Goal: Information Seeking & Learning: Learn about a topic

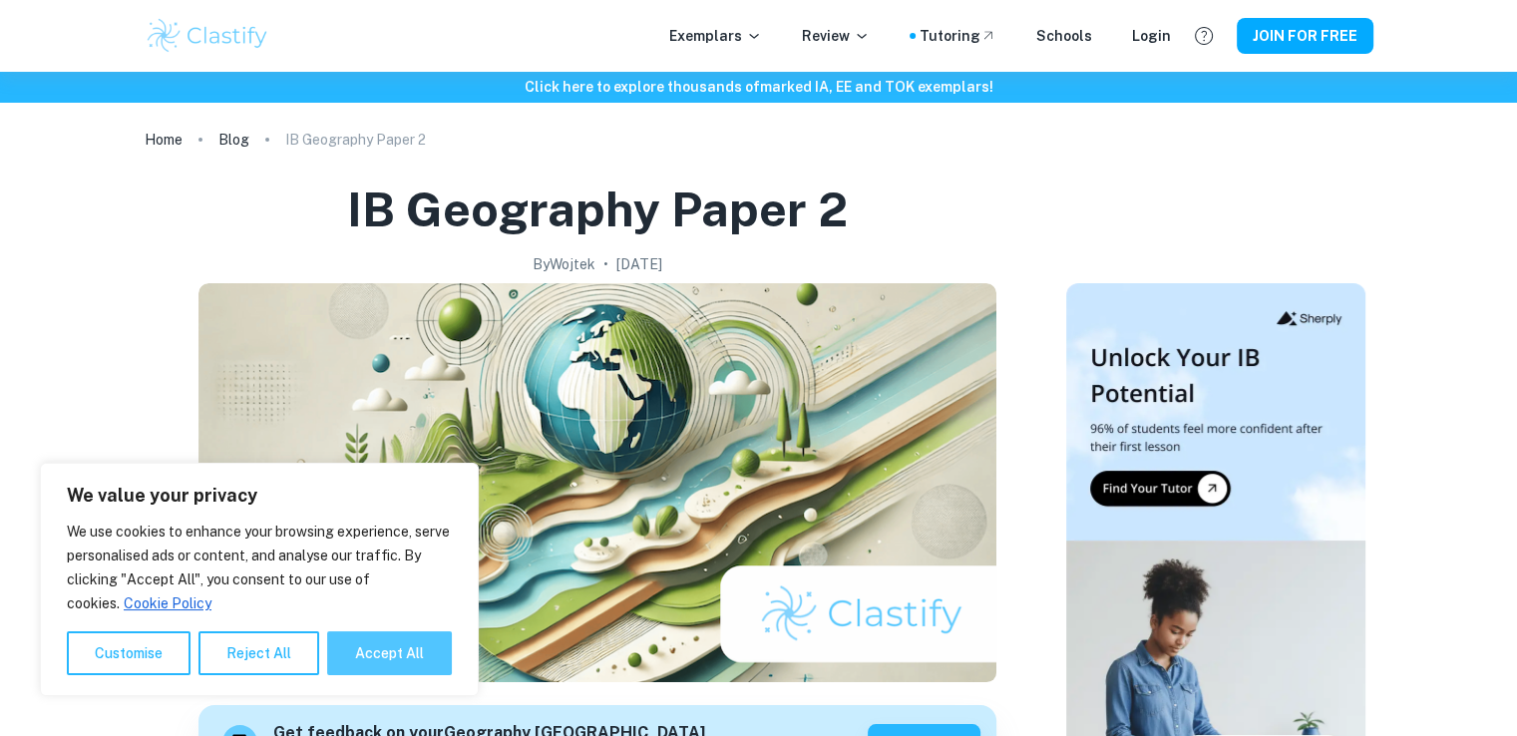
click at [432, 645] on button "Accept All" at bounding box center [389, 653] width 125 height 44
checkbox input "true"
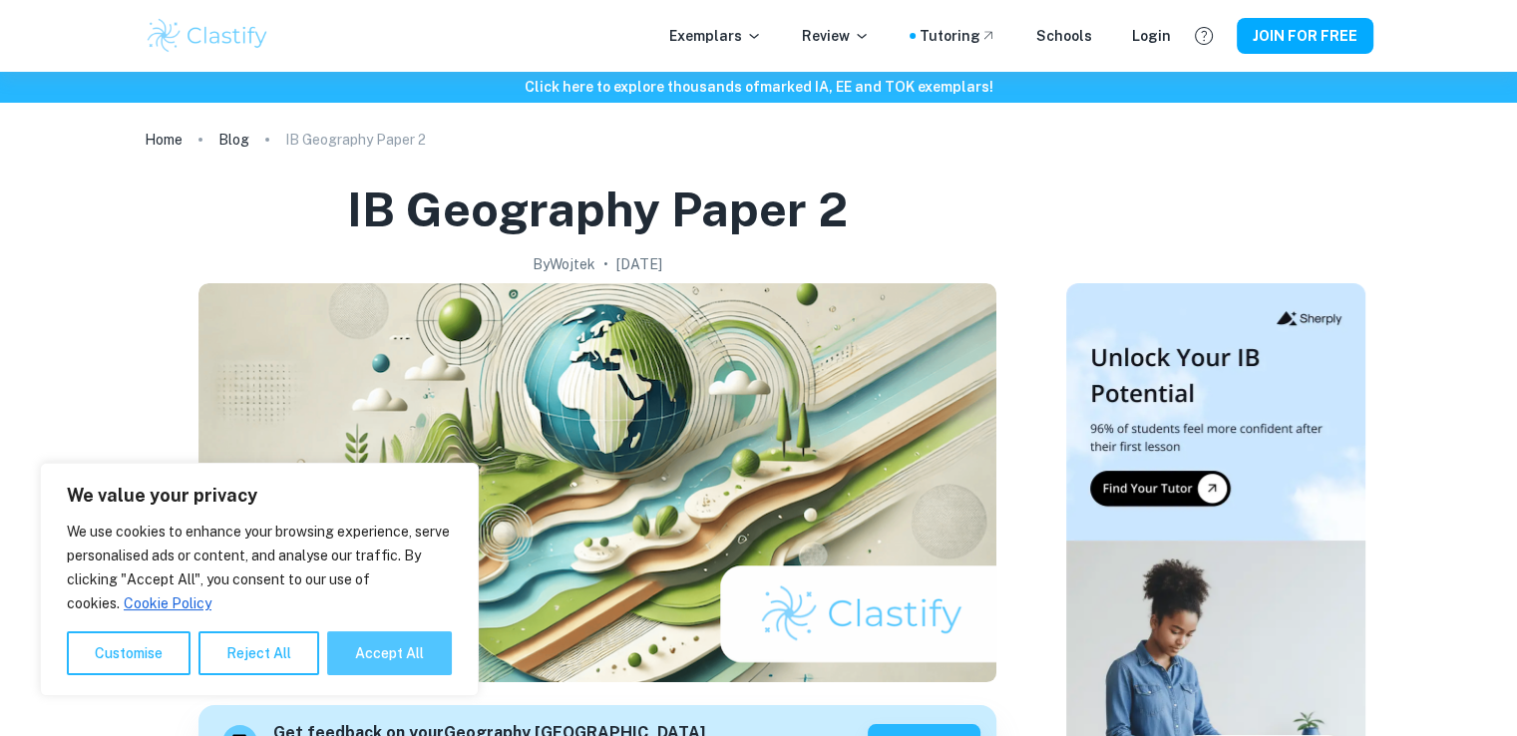
checkbox input "true"
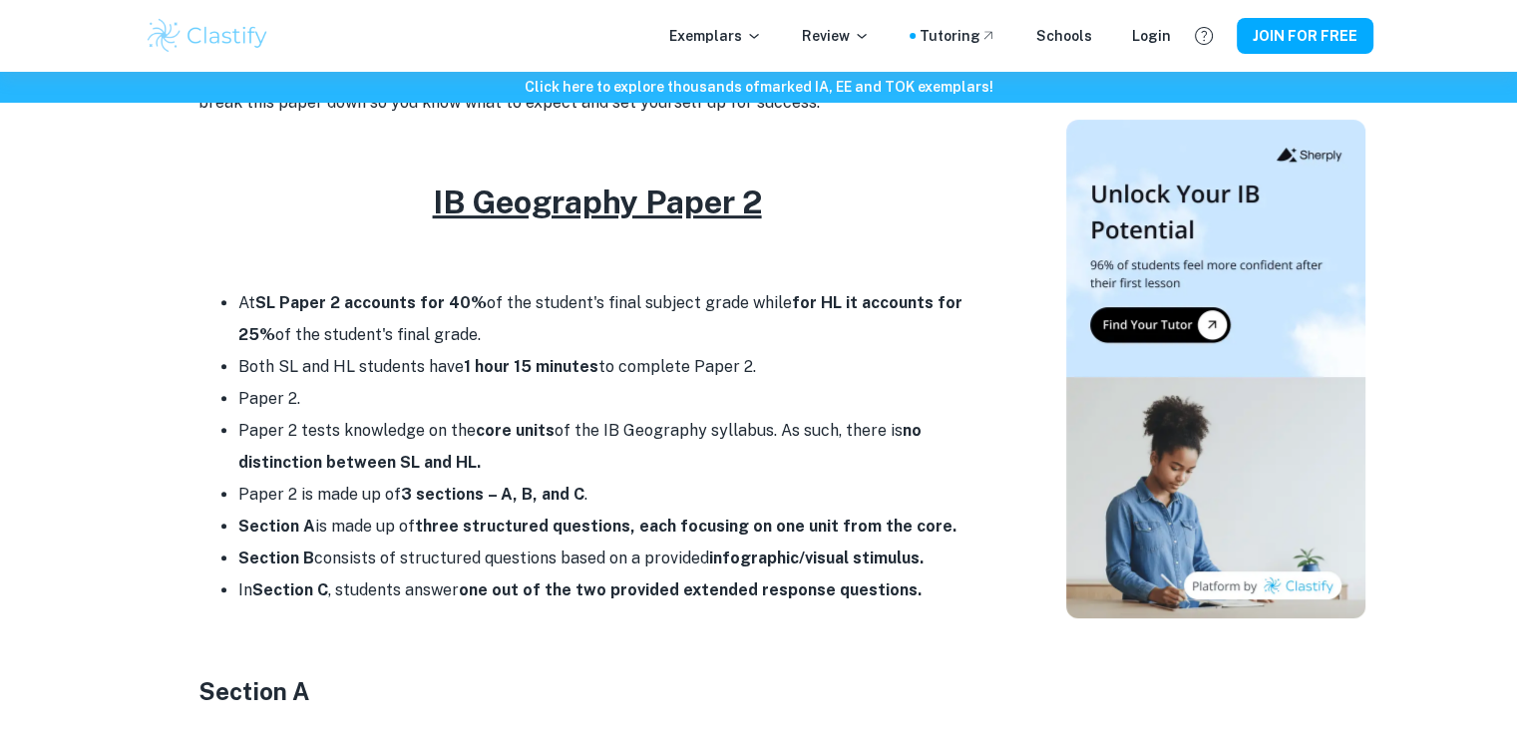
scroll to position [740, 0]
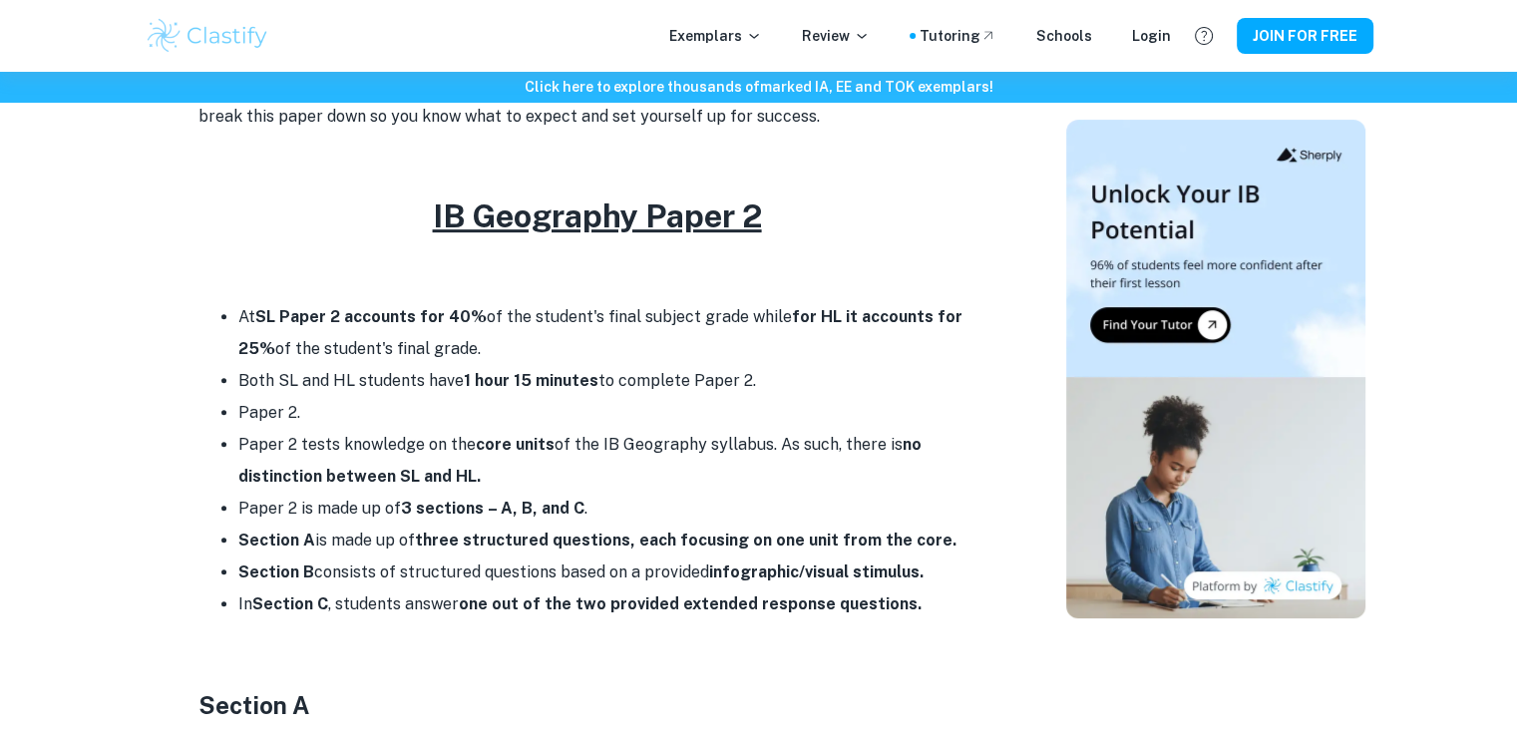
click at [539, 356] on li "At SL Paper 2 accounts for 40% of the student's final subject grade while for H…" at bounding box center [617, 333] width 758 height 64
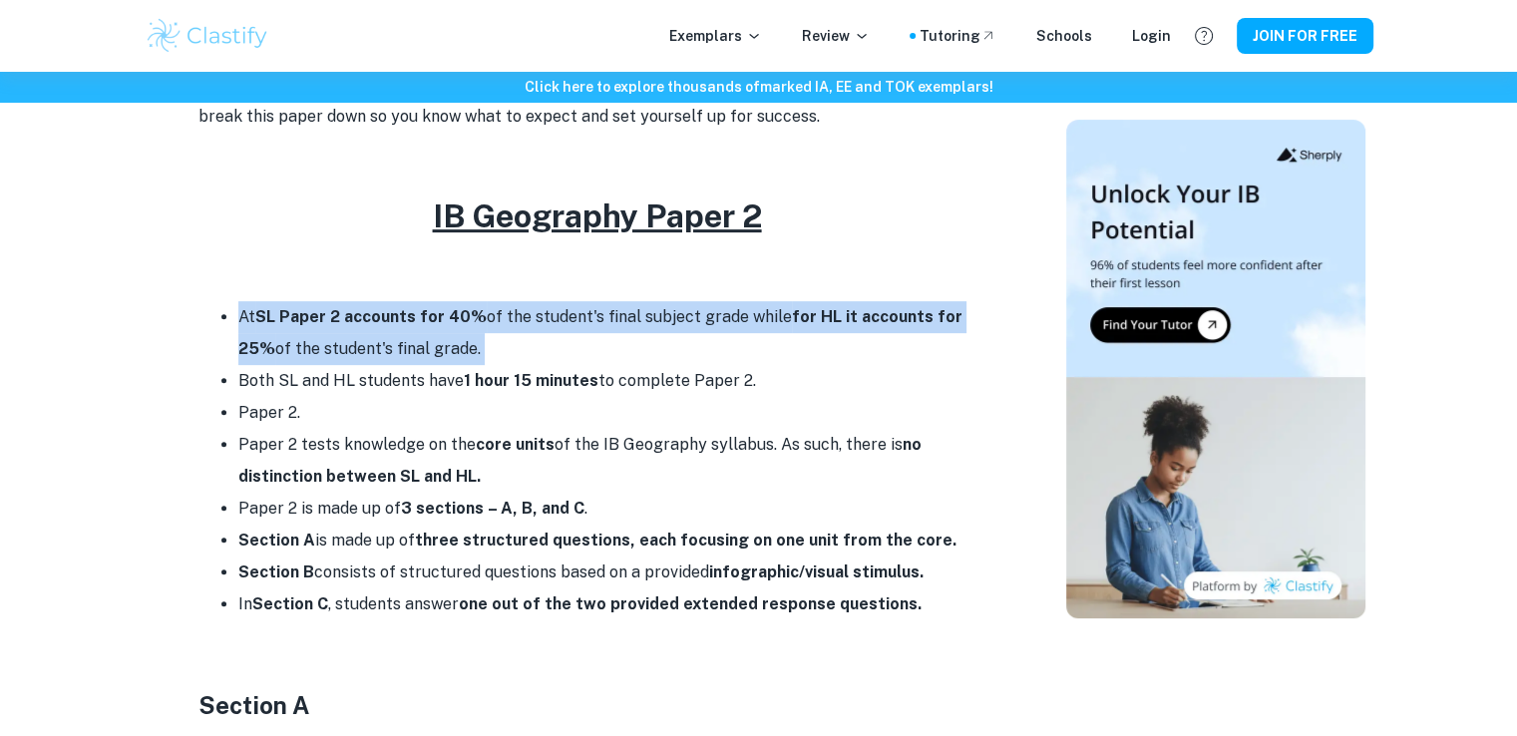
click at [539, 356] on li "At SL Paper 2 accounts for 40% of the student's final subject grade while for H…" at bounding box center [617, 333] width 758 height 64
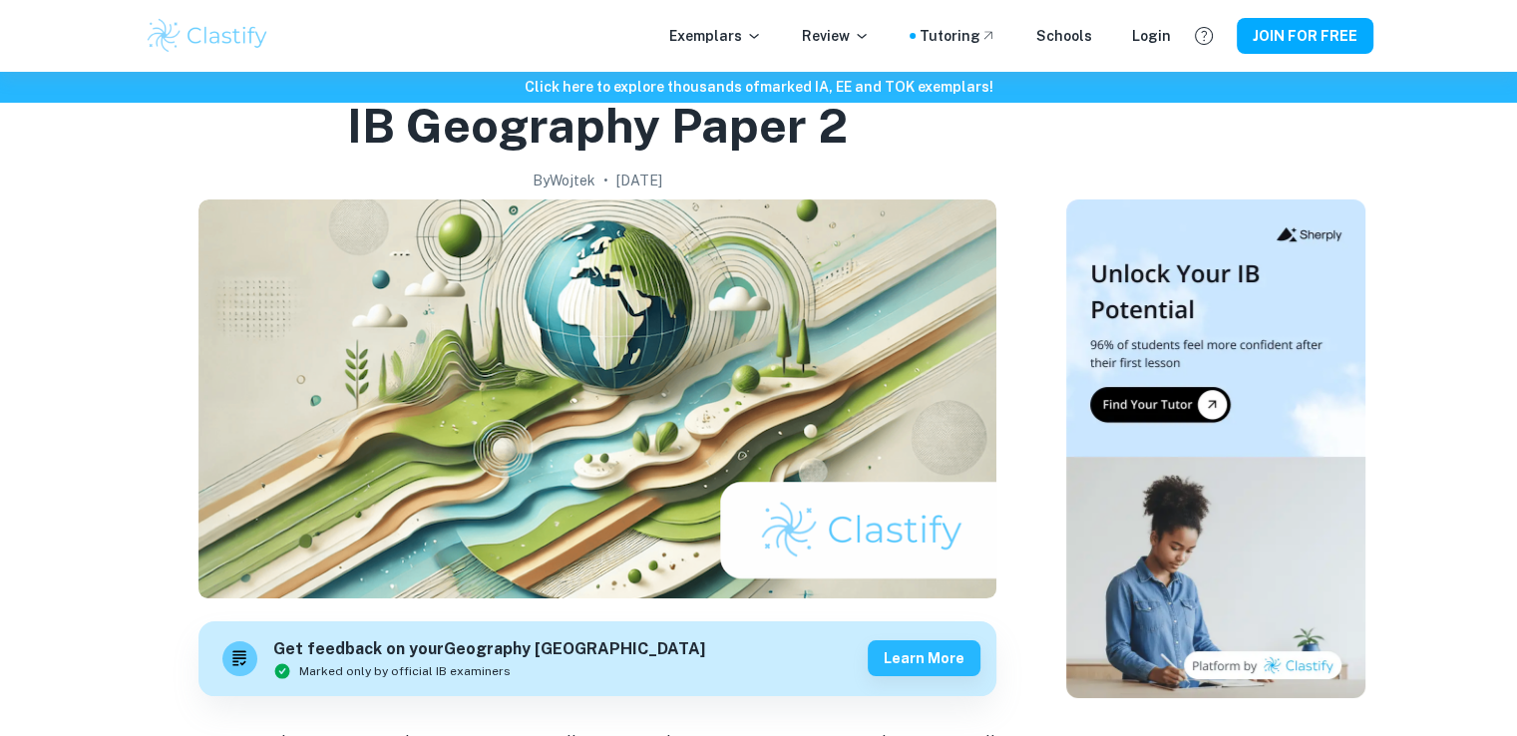
scroll to position [0, 0]
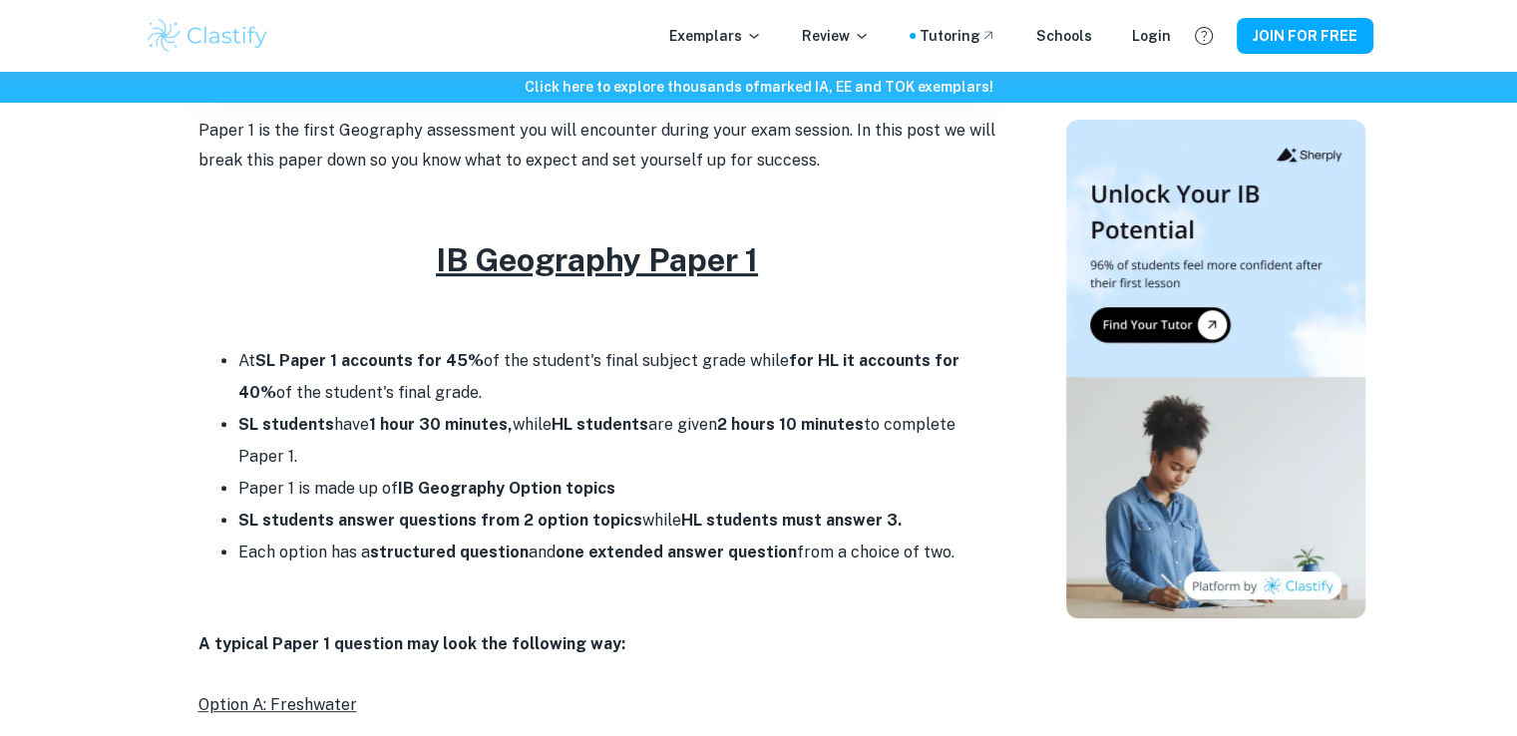
scroll to position [697, 0]
